Goal: Obtain resource: Obtain resource

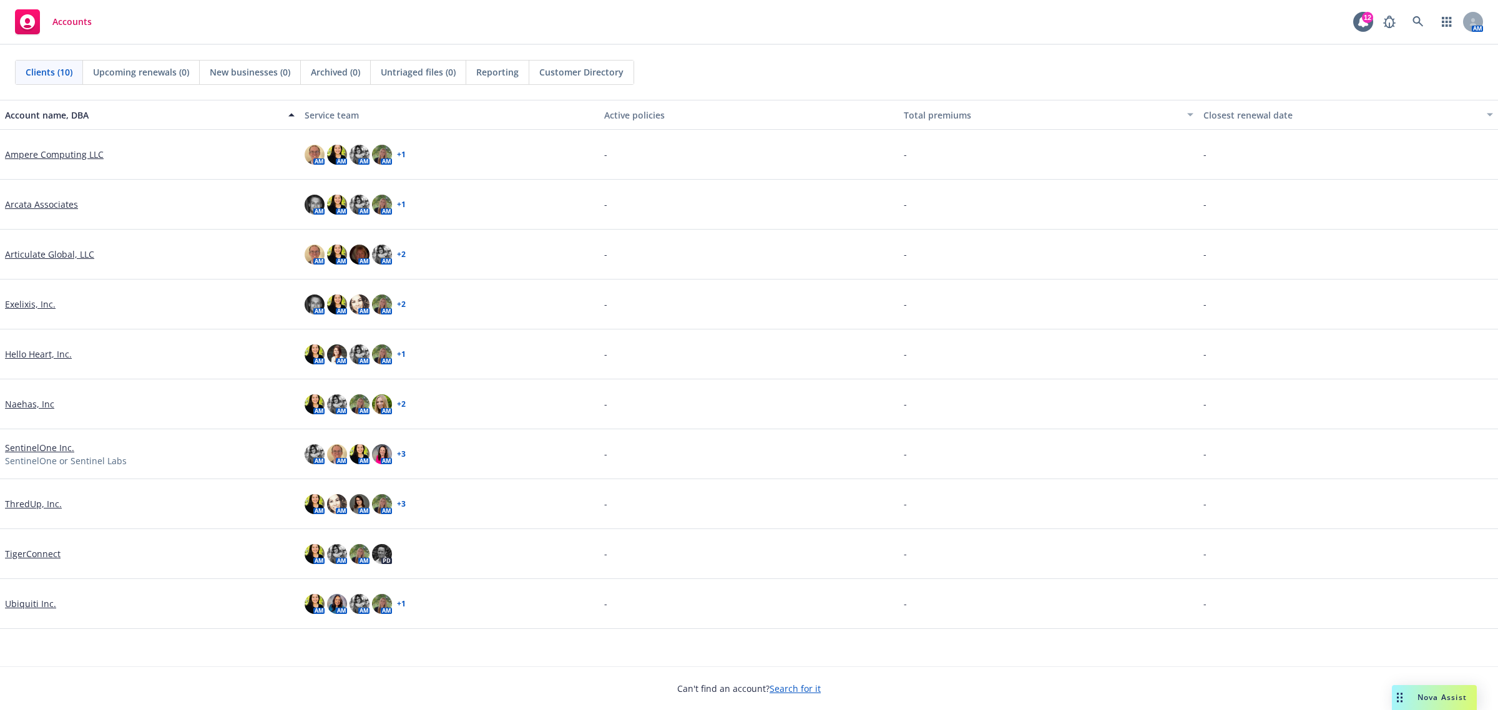
click at [41, 601] on link "Ubiquiti Inc." at bounding box center [30, 603] width 51 height 13
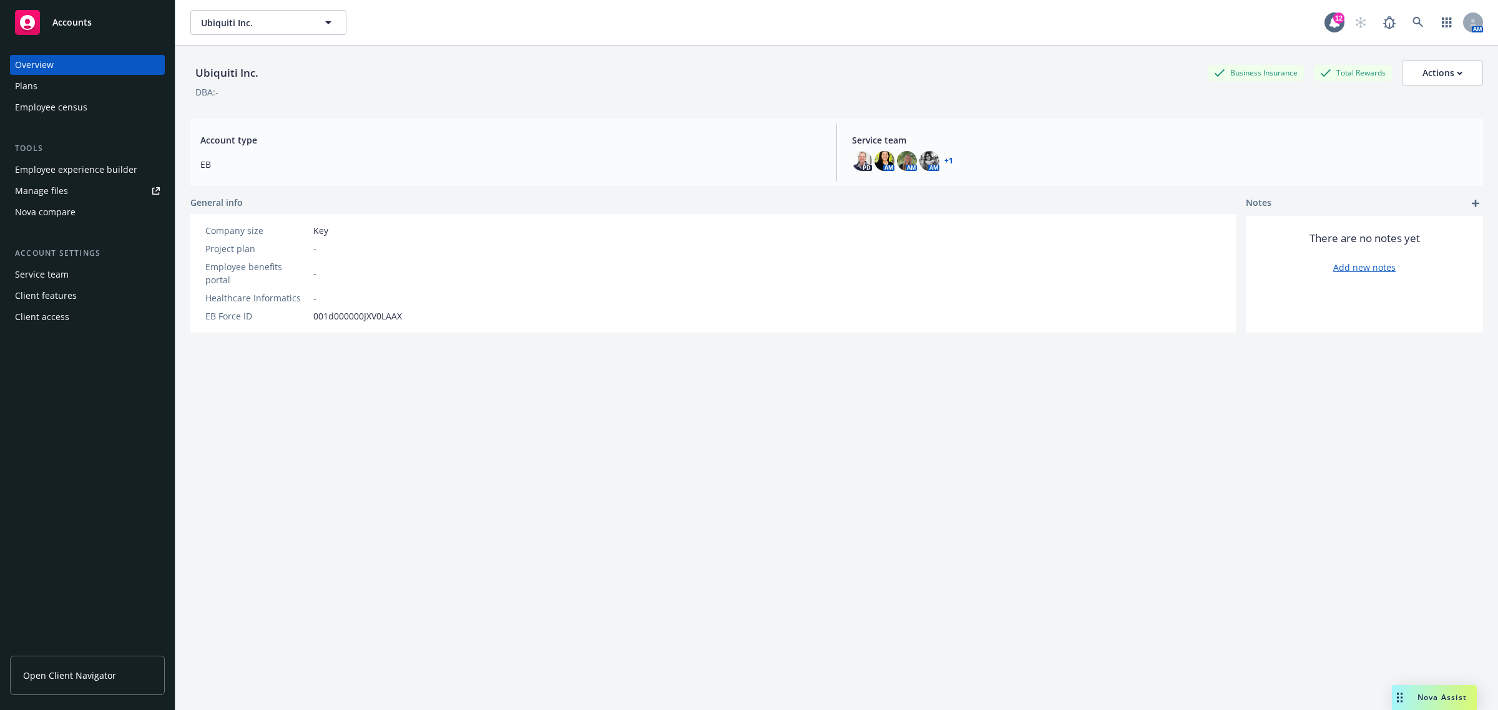
click at [89, 86] on div "Plans" at bounding box center [87, 86] width 145 height 20
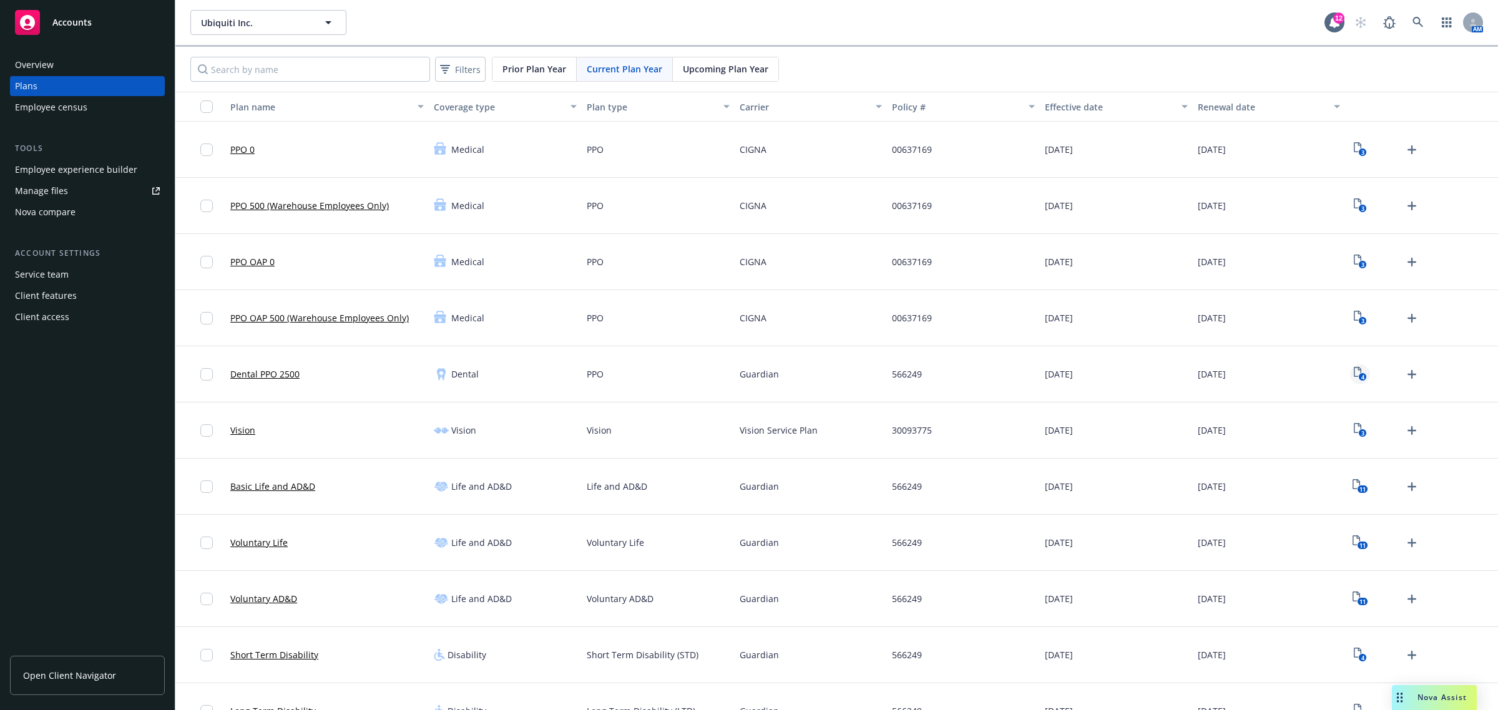
click at [1353, 371] on icon "4" at bounding box center [1359, 374] width 13 height 14
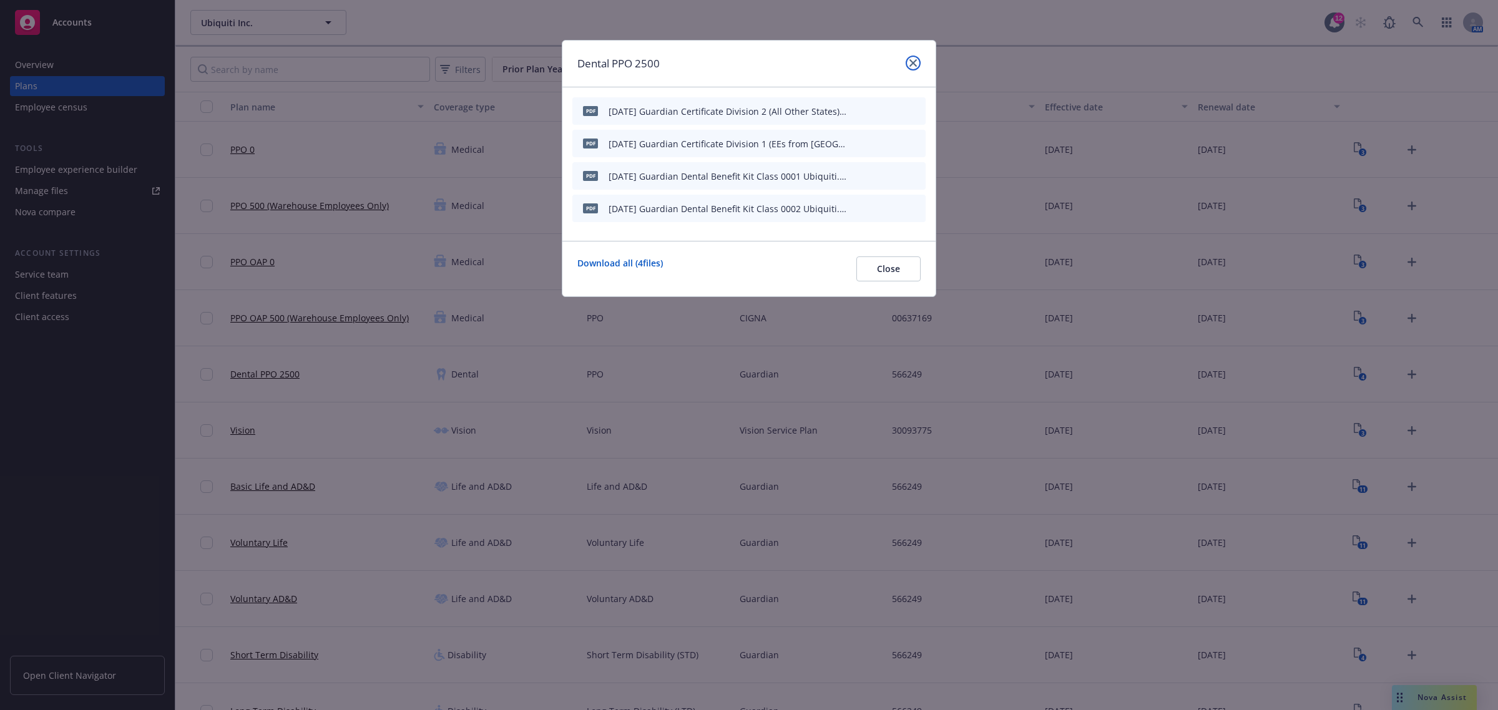
click at [906, 64] on link "close" at bounding box center [912, 63] width 15 height 15
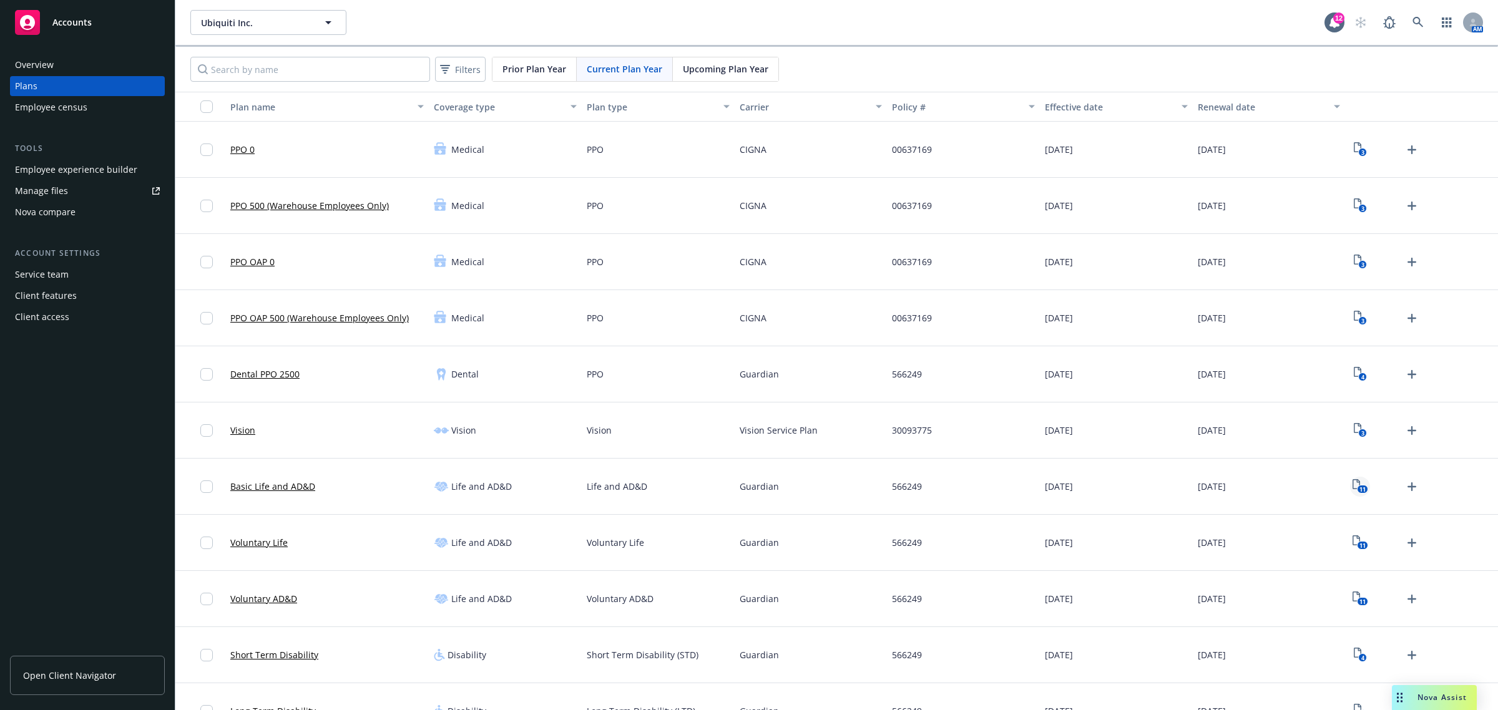
click at [1359, 488] on text "11" at bounding box center [1362, 489] width 6 height 8
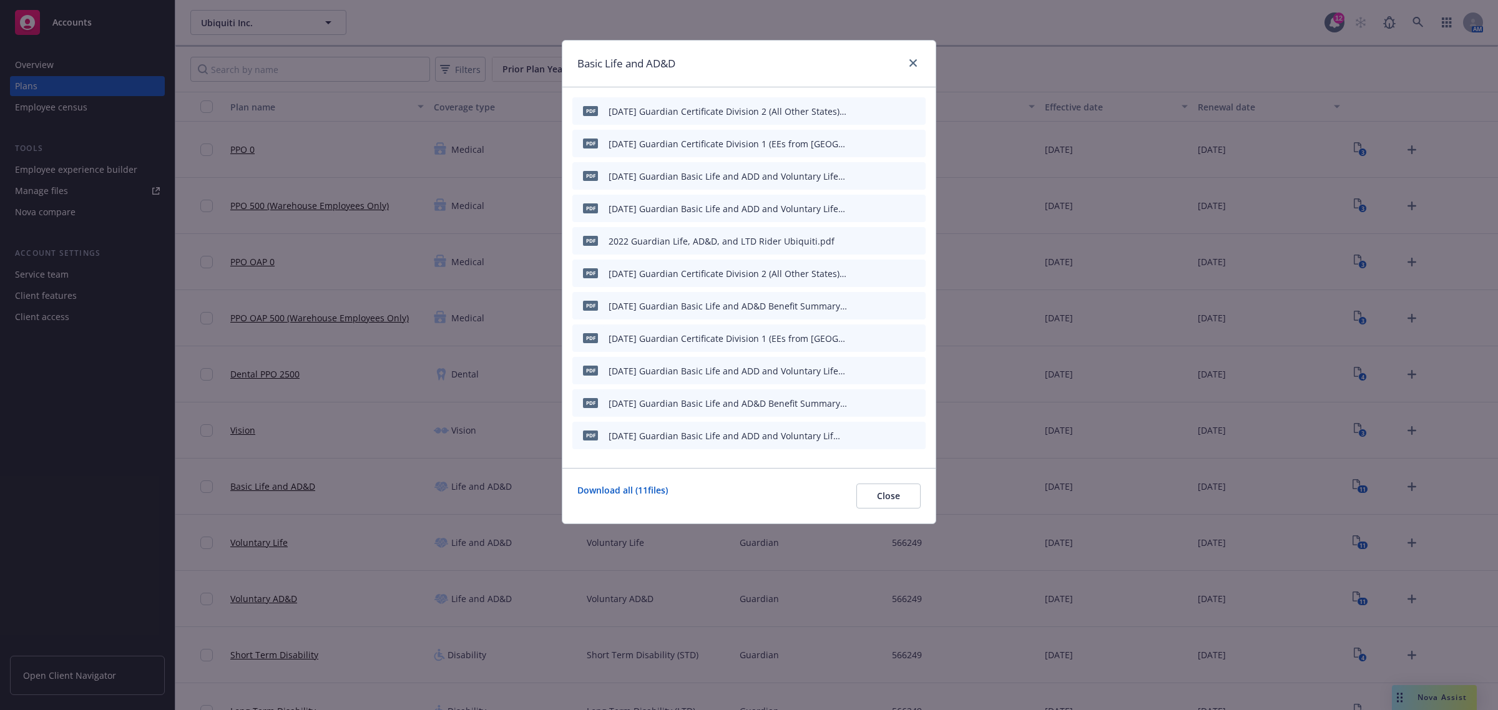
click at [896, 437] on icon "preview file" at bounding box center [893, 435] width 11 height 9
click at [892, 206] on icon "preview file" at bounding box center [893, 207] width 11 height 9
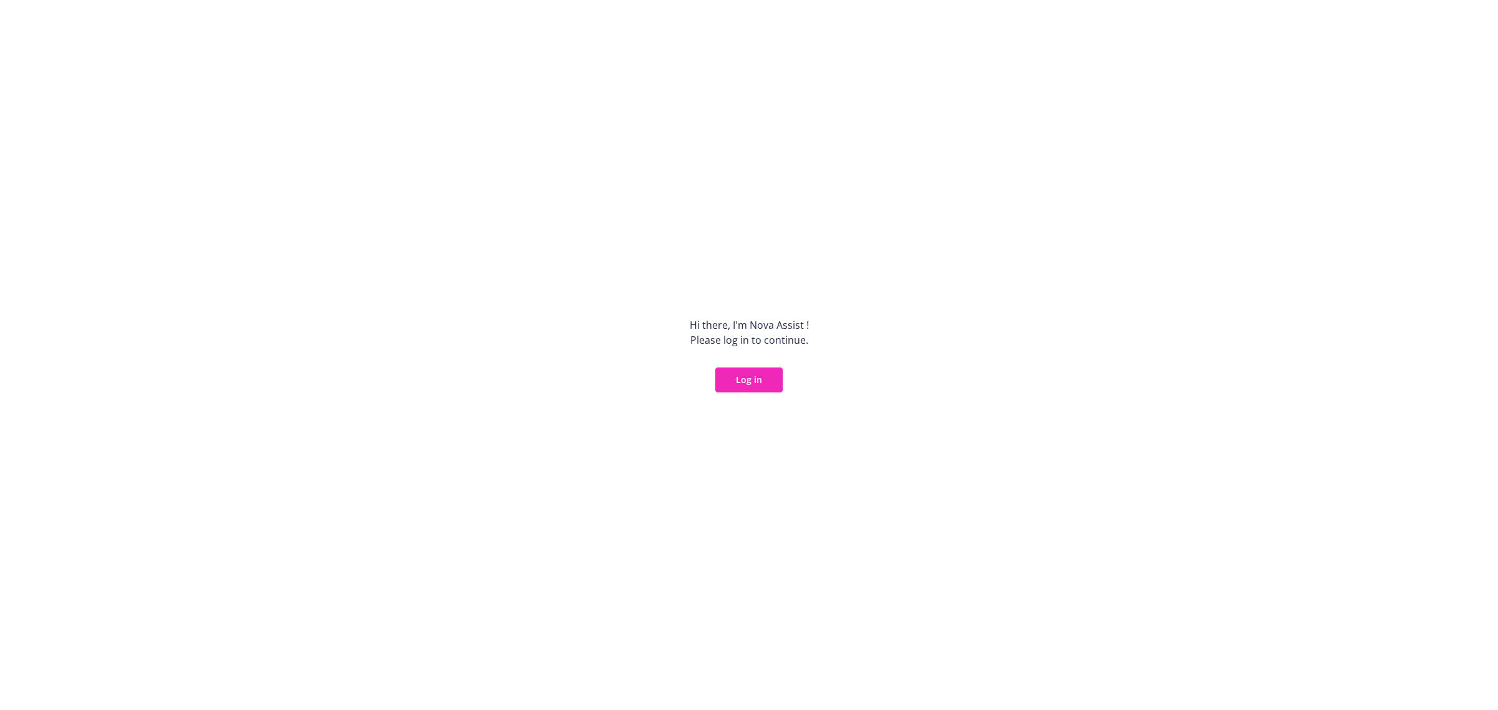
click at [766, 374] on button "Log in" at bounding box center [748, 380] width 67 height 25
